Goal: Task Accomplishment & Management: Manage account settings

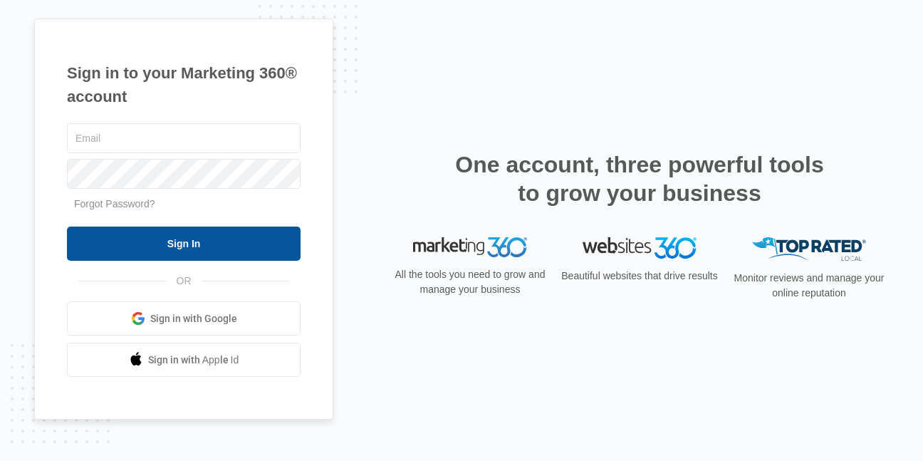
type input "[EMAIL_ADDRESS][DOMAIN_NAME]"
click at [172, 244] on input "Sign In" at bounding box center [184, 243] width 234 height 34
